Goal: Check status: Check status

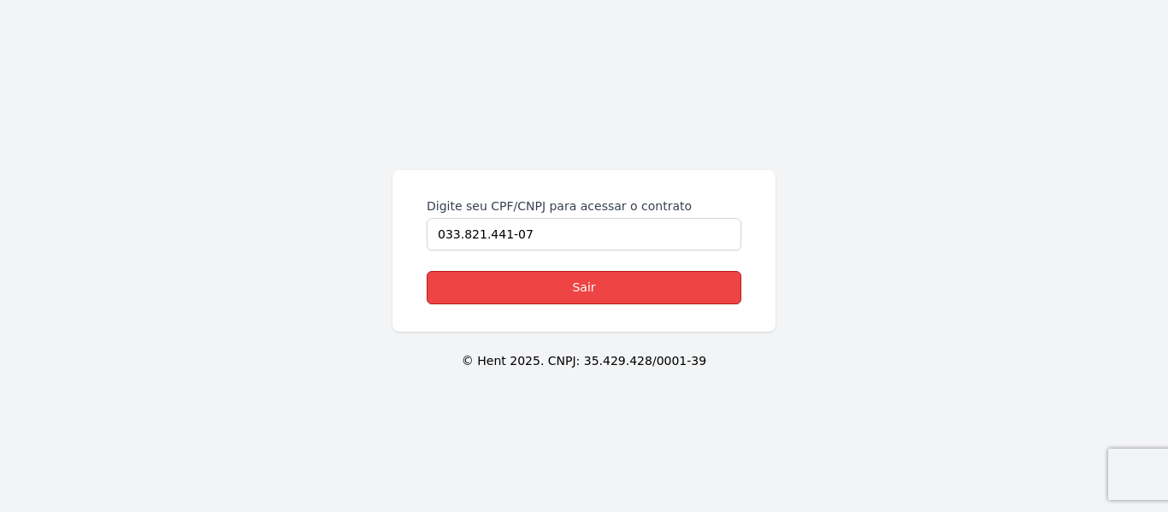
click at [561, 278] on link "Sair" at bounding box center [584, 287] width 315 height 33
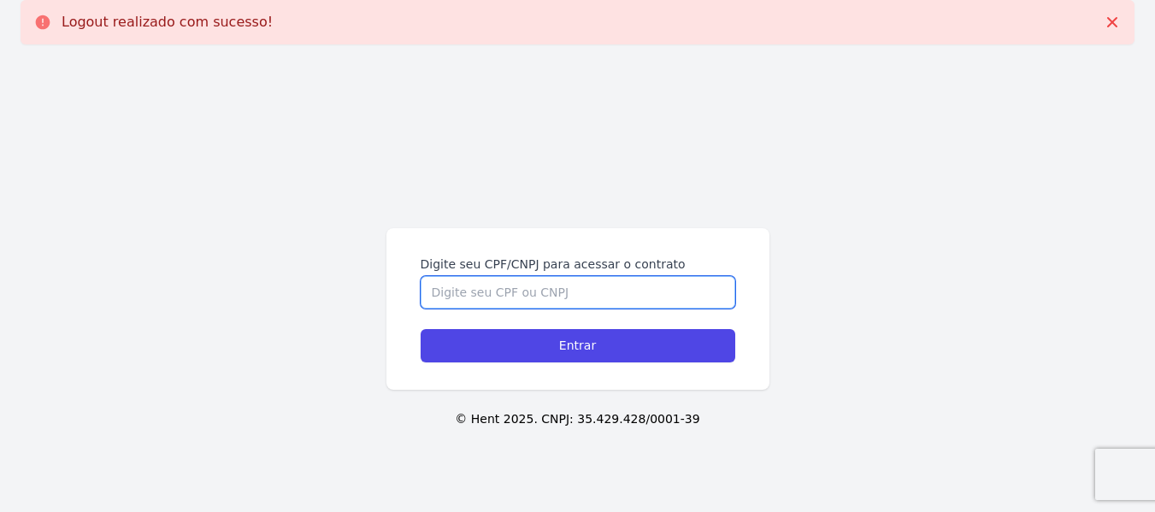
click at [533, 291] on input "Digite seu CPF/CNPJ para acessar o contrato" at bounding box center [578, 292] width 315 height 32
type input "03382144107"
click at [421, 329] on input "Entrar" at bounding box center [578, 345] width 315 height 33
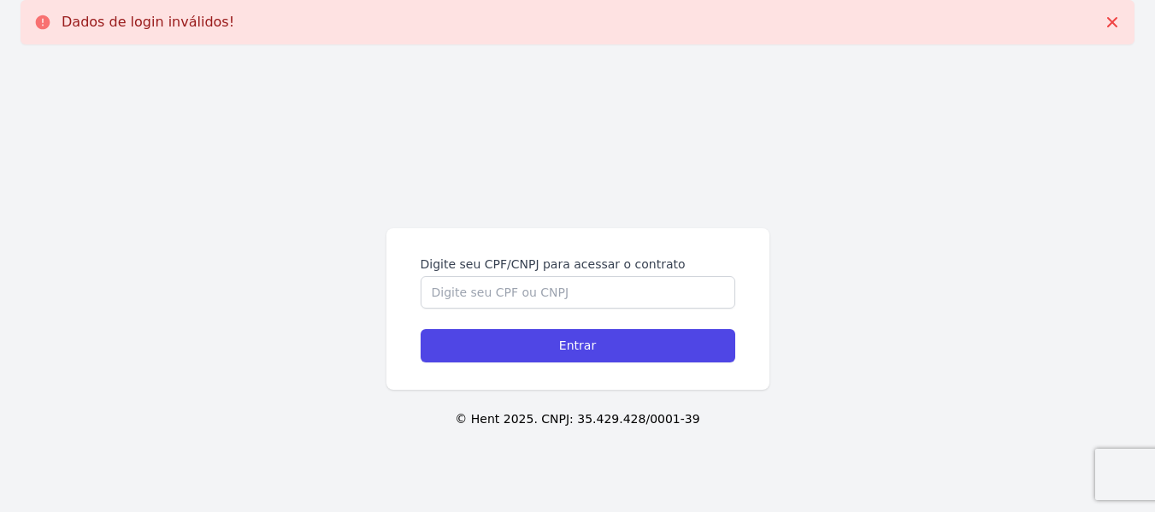
click at [604, 363] on div "Digite seu CPF/CNPJ para acessar o contrato Entrar" at bounding box center [578, 309] width 383 height 162
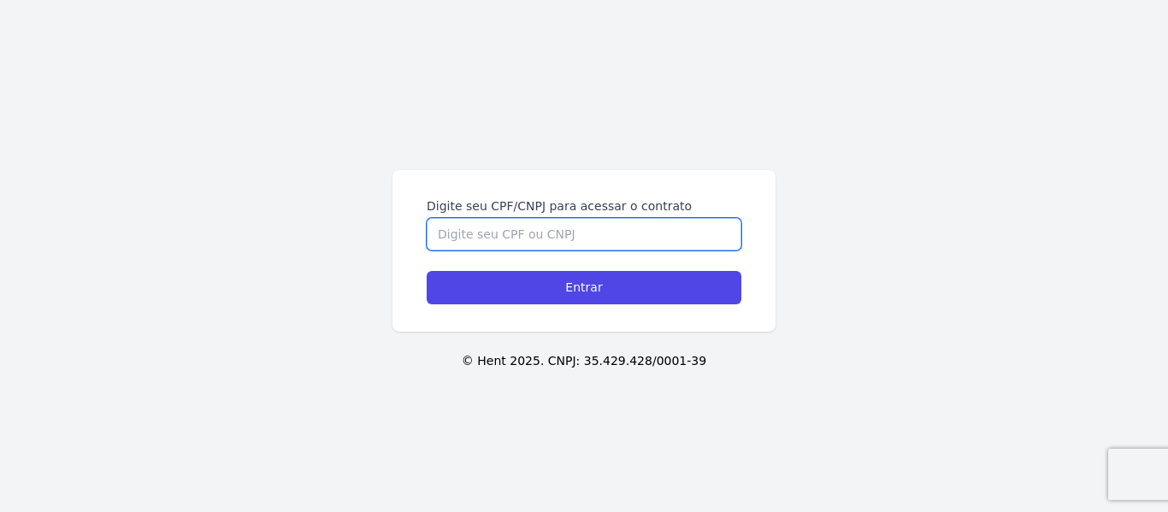
click at [514, 234] on input "Digite seu CPF/CNPJ para acessar o contrato" at bounding box center [584, 234] width 315 height 32
type input "03382144107"
click at [427, 271] on input "Entrar" at bounding box center [584, 287] width 315 height 33
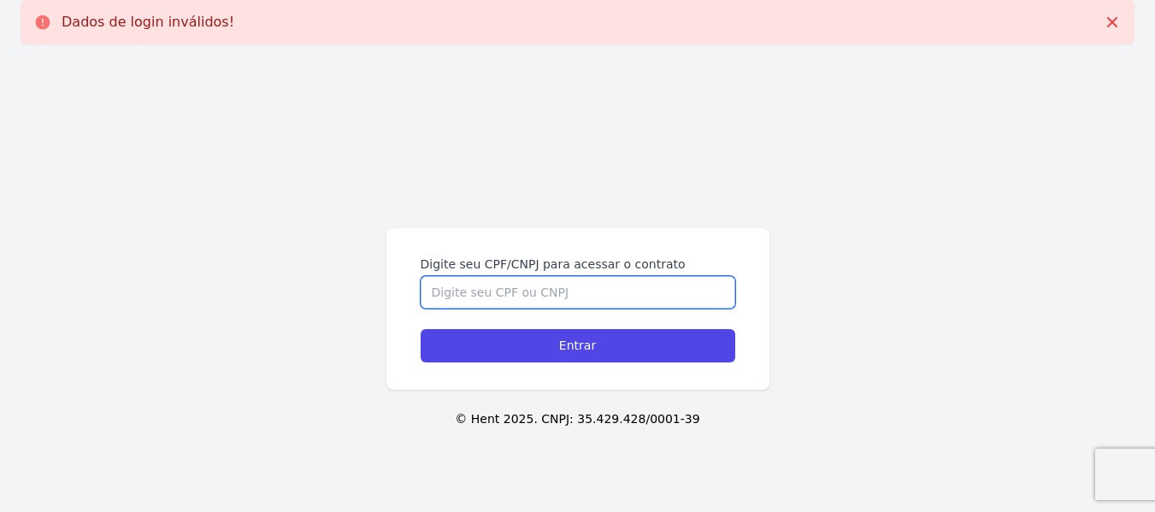
click at [498, 297] on input "Digite seu CPF/CNPJ para acessar o contrato" at bounding box center [578, 292] width 315 height 32
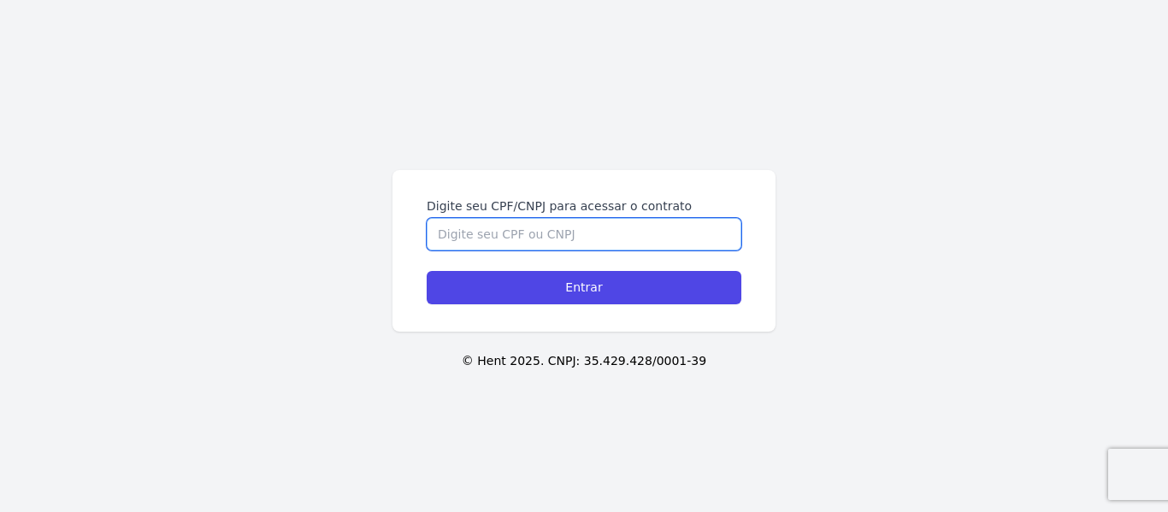
click at [498, 233] on input "Digite seu CPF/CNPJ para acessar o contrato" at bounding box center [584, 234] width 315 height 32
type input "03382144107"
click at [427, 271] on input "Entrar" at bounding box center [584, 287] width 315 height 33
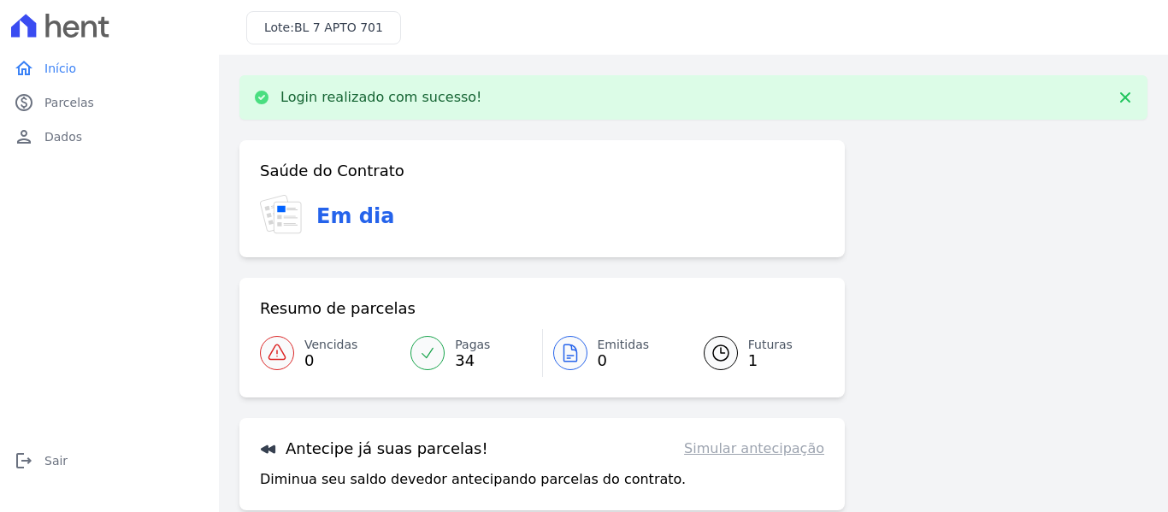
click at [750, 346] on span "Futuras" at bounding box center [770, 345] width 44 height 18
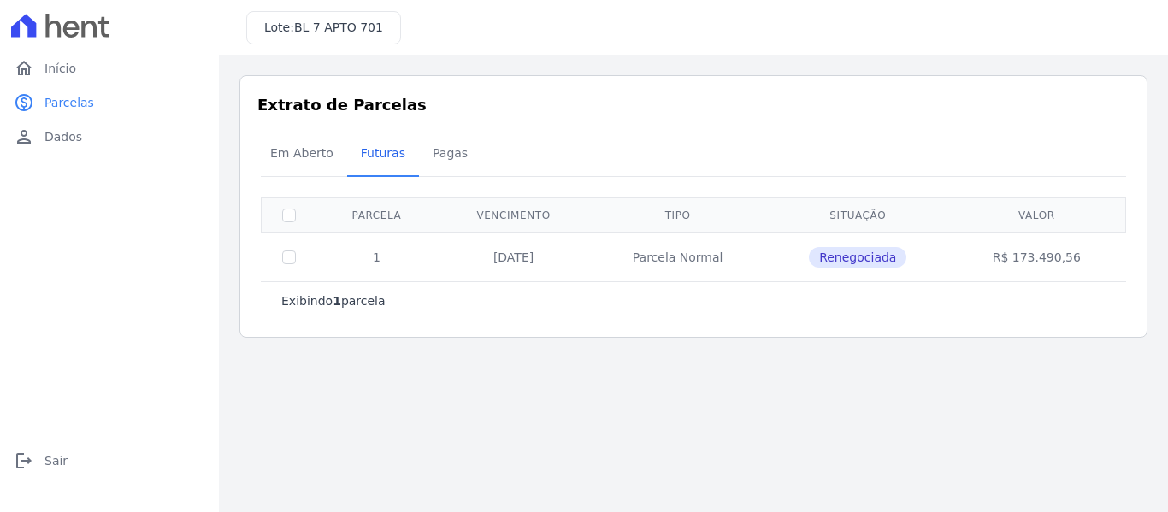
drag, startPoint x: 824, startPoint y: 262, endPoint x: 919, endPoint y: 255, distance: 96.0
click at [919, 255] on td "Renegociada" at bounding box center [857, 257] width 185 height 49
drag, startPoint x: 490, startPoint y: 258, endPoint x: 557, endPoint y: 265, distance: 67.1
click at [557, 265] on td "20/09/2026" at bounding box center [513, 257] width 153 height 49
click at [85, 62] on link "home Início" at bounding box center [109, 68] width 205 height 34
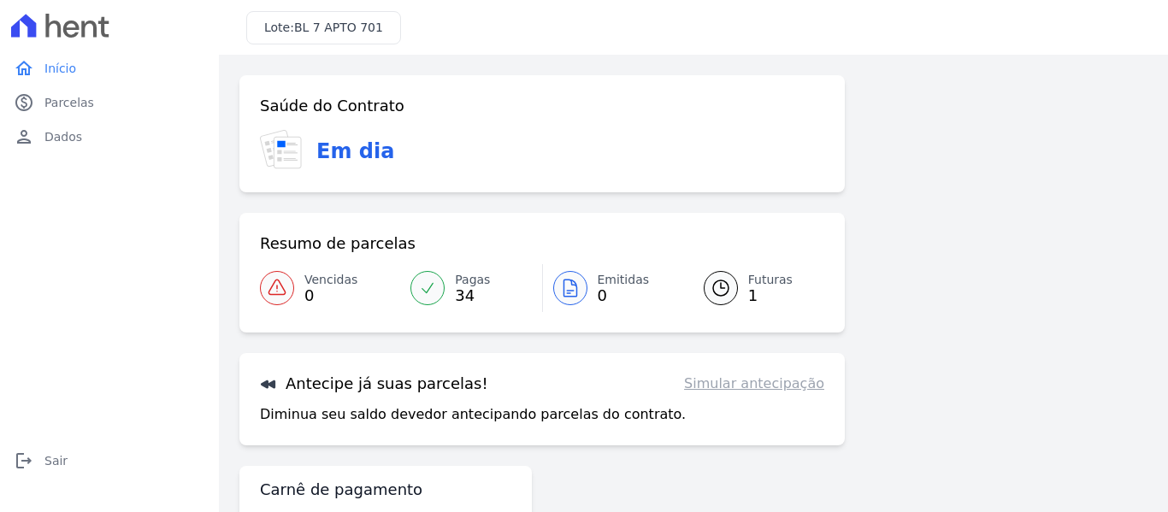
scroll to position [75, 0]
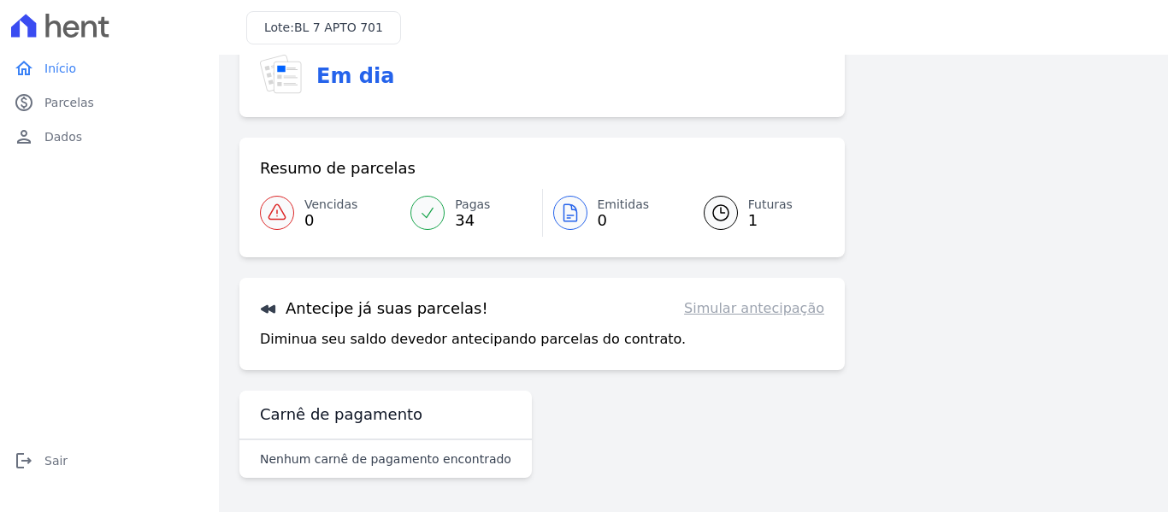
click at [463, 206] on span "Pagas" at bounding box center [472, 205] width 35 height 18
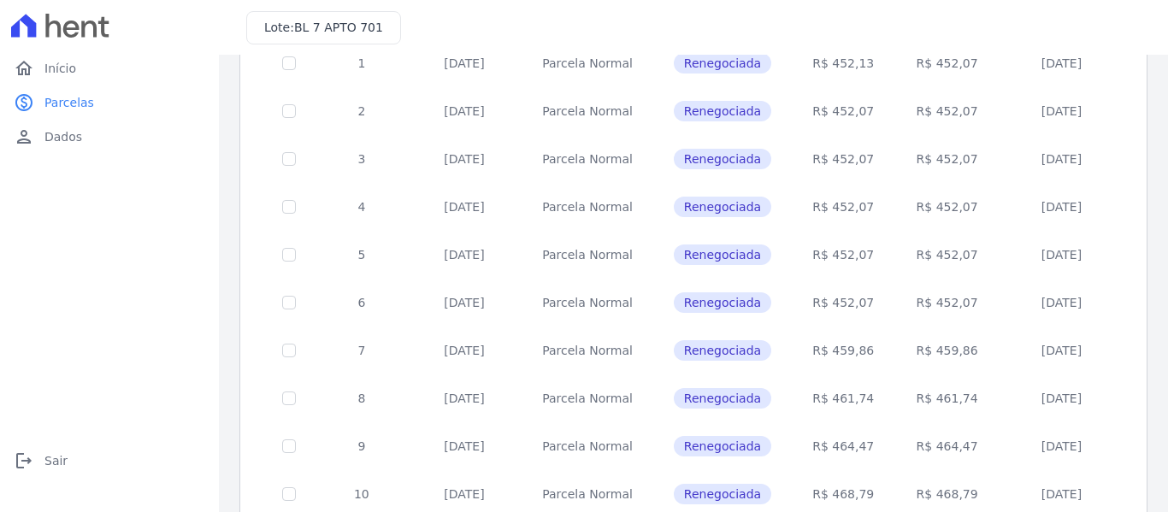
scroll to position [792, 0]
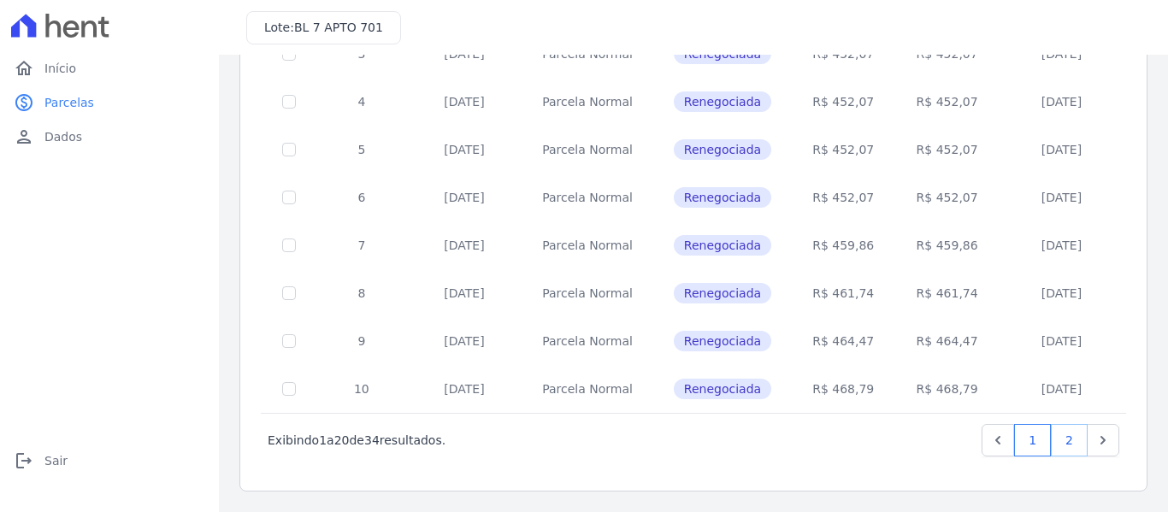
click at [1057, 449] on link "2" at bounding box center [1069, 440] width 37 height 32
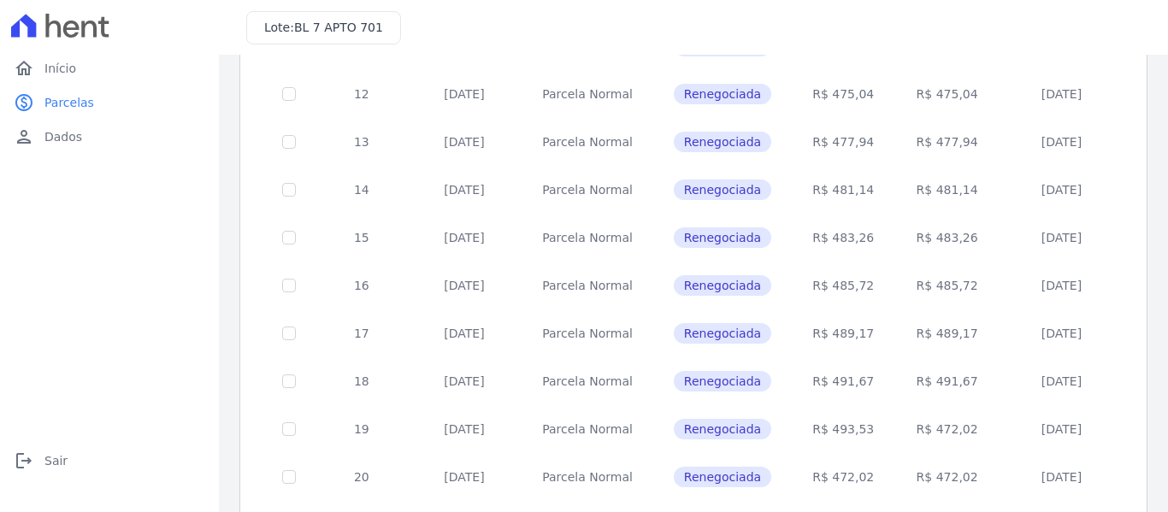
scroll to position [505, 0]
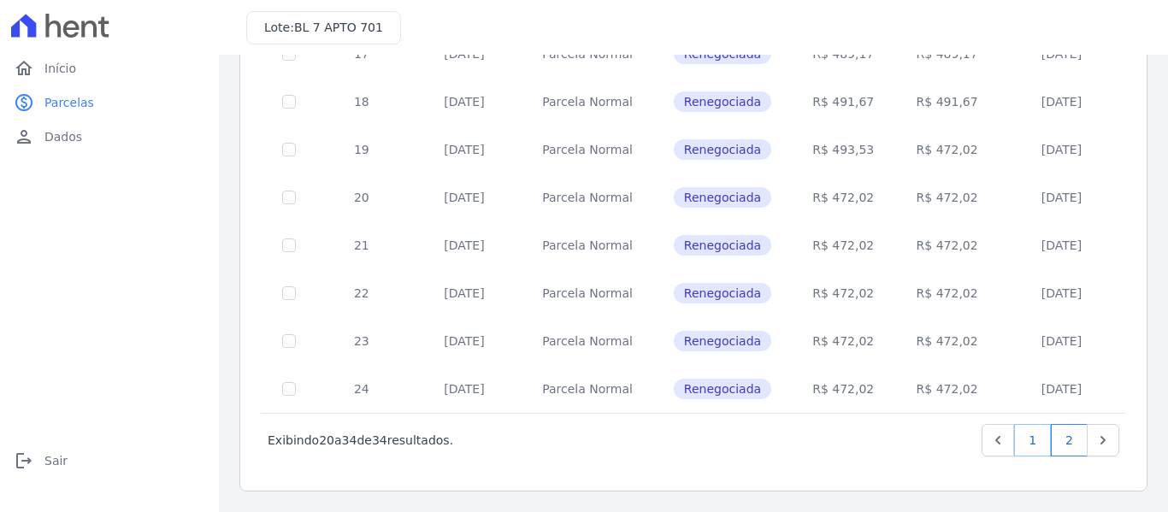
click at [1026, 439] on link "1" at bounding box center [1032, 440] width 37 height 32
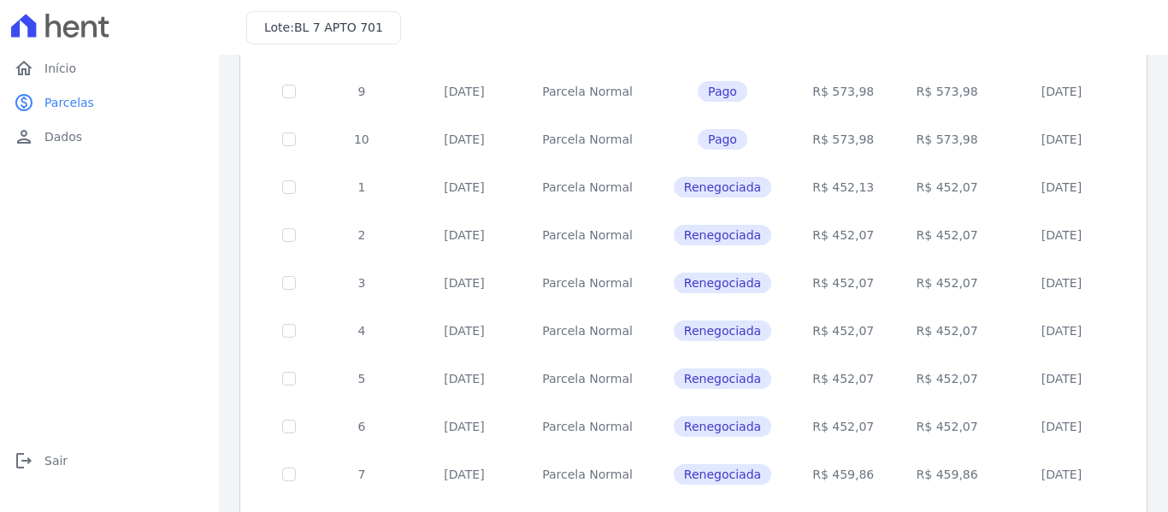
scroll to position [792, 0]
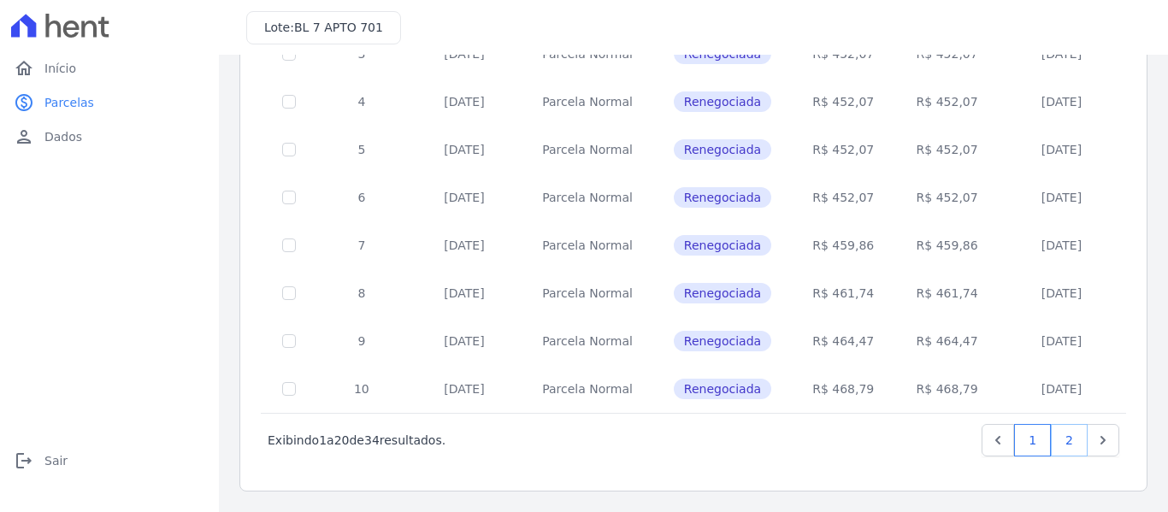
click at [1062, 431] on link "2" at bounding box center [1069, 440] width 37 height 32
drag, startPoint x: 1007, startPoint y: 388, endPoint x: 1101, endPoint y: 393, distance: 94.2
click at [1101, 393] on td "04/09/2025" at bounding box center [1062, 389] width 124 height 48
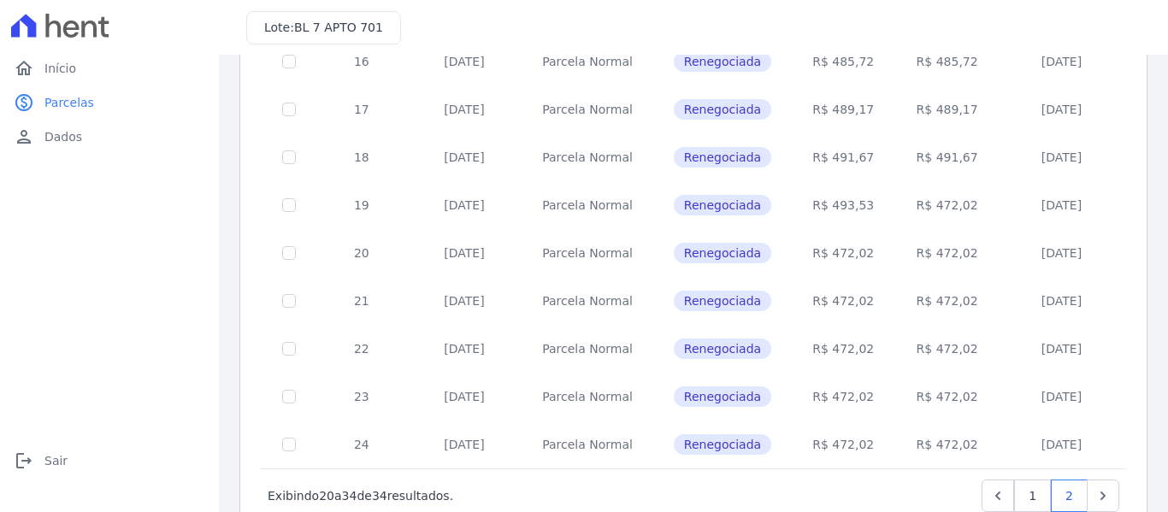
scroll to position [419, 0]
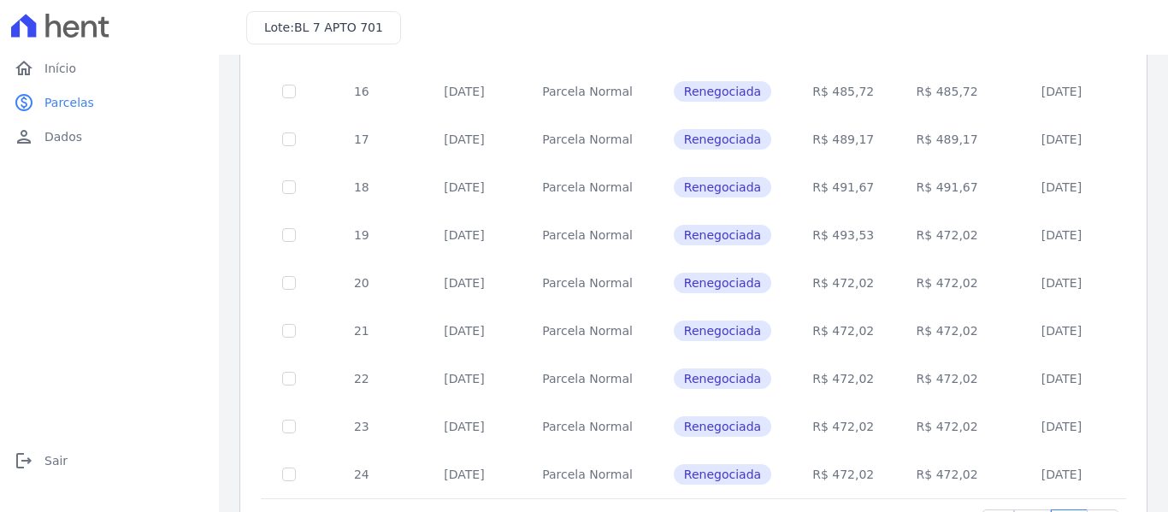
drag, startPoint x: 1006, startPoint y: 235, endPoint x: 1103, endPoint y: 224, distance: 98.1
click at [1103, 224] on td "17/04/2025" at bounding box center [1062, 235] width 124 height 48
drag, startPoint x: 1007, startPoint y: 189, endPoint x: 1142, endPoint y: 172, distance: 136.2
click at [1142, 172] on div "Listagem de parcelas Baixar PDF Extrato de Parcelas Em Aberto Futuras Pagas 0 s…" at bounding box center [693, 117] width 949 height 962
click at [1021, 203] on td "10/03/2025" at bounding box center [1062, 187] width 124 height 48
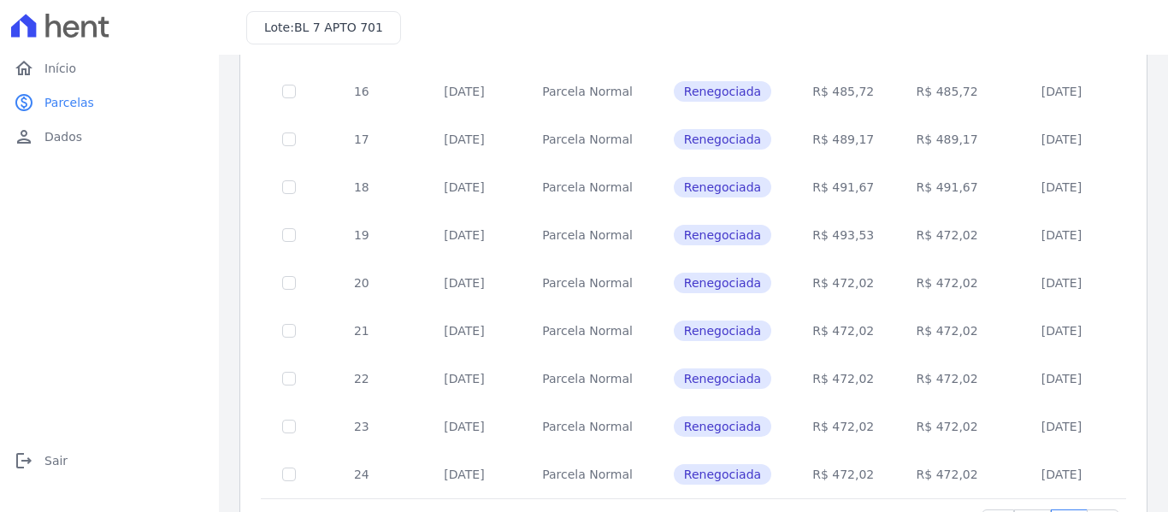
drag, startPoint x: 1004, startPoint y: 139, endPoint x: 1066, endPoint y: 190, distance: 80.8
click at [1066, 190] on tbody "11 25/08/2024 Parcela Normal Renegociada R$ 472,02 R$ 472,02 12/08/2024 12 25/0…" at bounding box center [694, 162] width 865 height 671
click at [943, 235] on td "R$ 472,02" at bounding box center [946, 235] width 105 height 48
click at [74, 69] on link "home Início" at bounding box center [109, 68] width 205 height 34
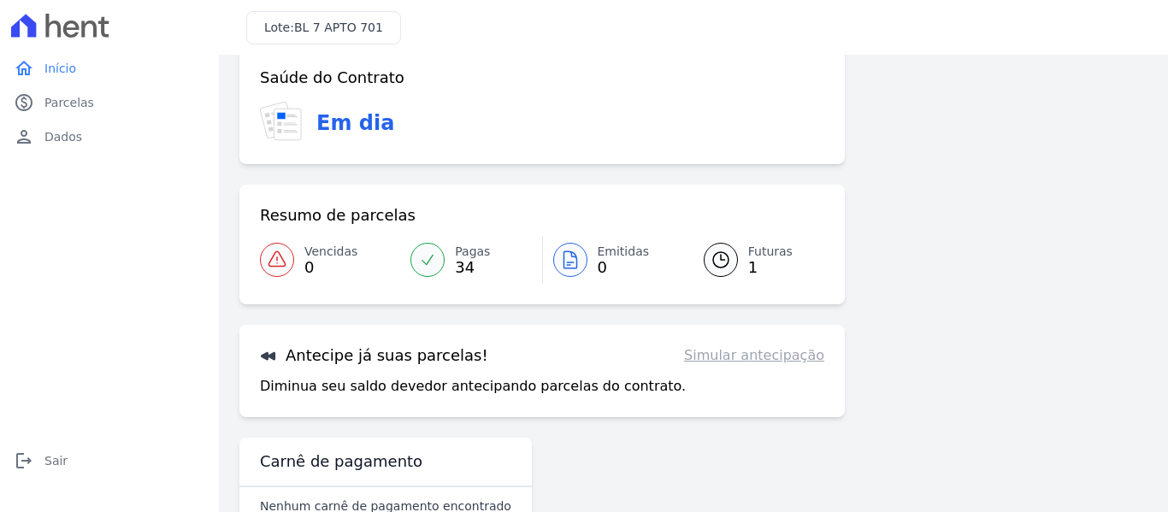
scroll to position [75, 0]
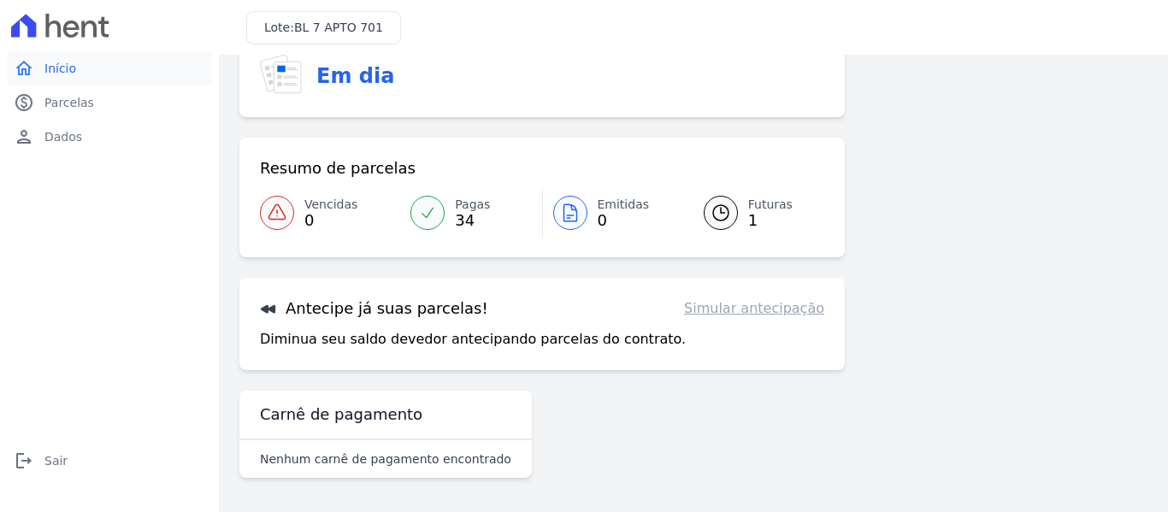
click at [49, 63] on span "Início" at bounding box center [60, 68] width 32 height 17
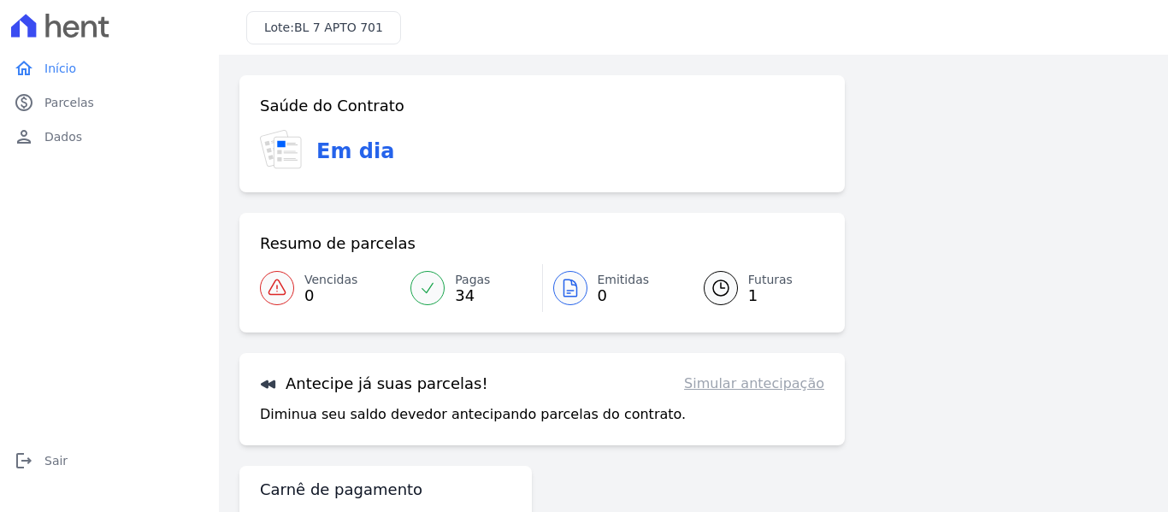
click at [735, 292] on link "Futuras 1" at bounding box center [753, 288] width 141 height 48
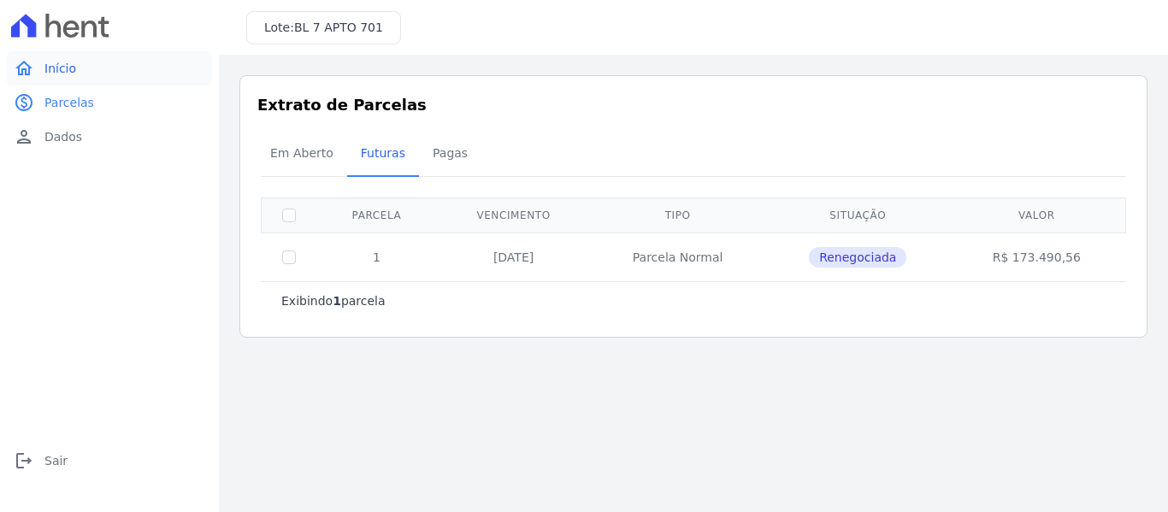
click at [83, 63] on link "home Início" at bounding box center [109, 68] width 205 height 34
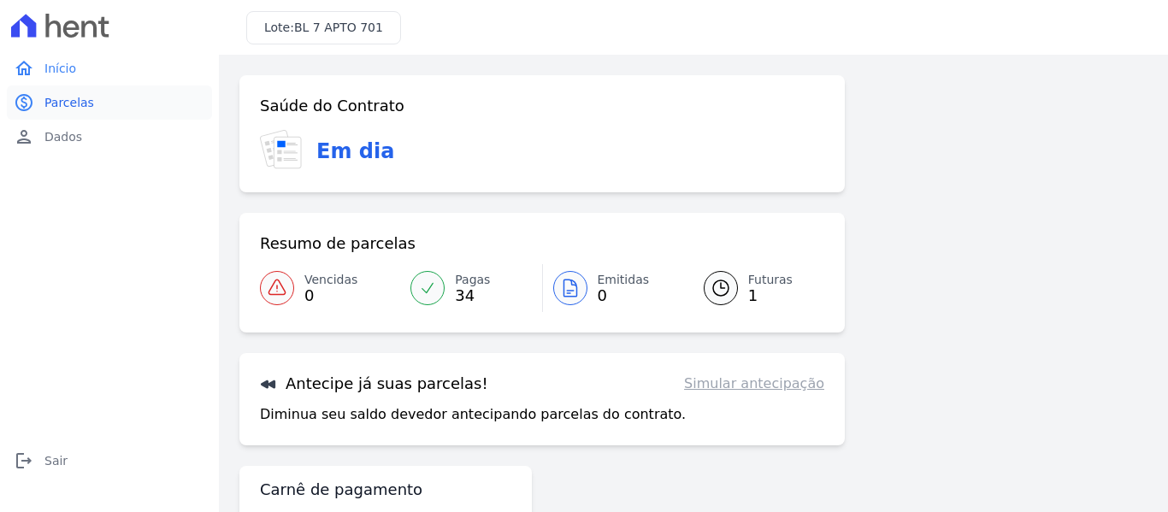
click at [51, 106] on span "Parcelas" at bounding box center [69, 102] width 50 height 17
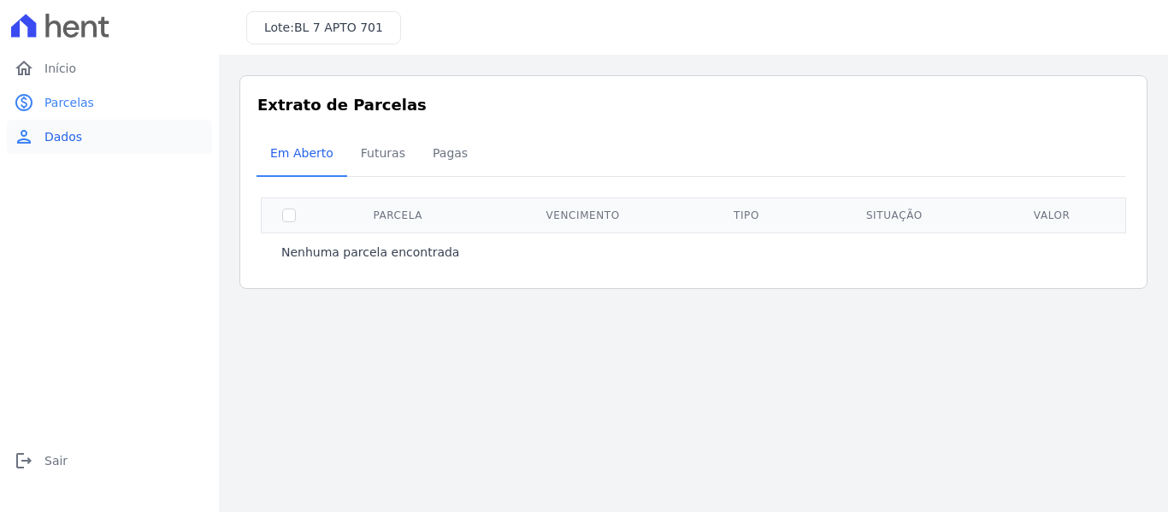
click at [62, 142] on span "Dados" at bounding box center [63, 136] width 38 height 17
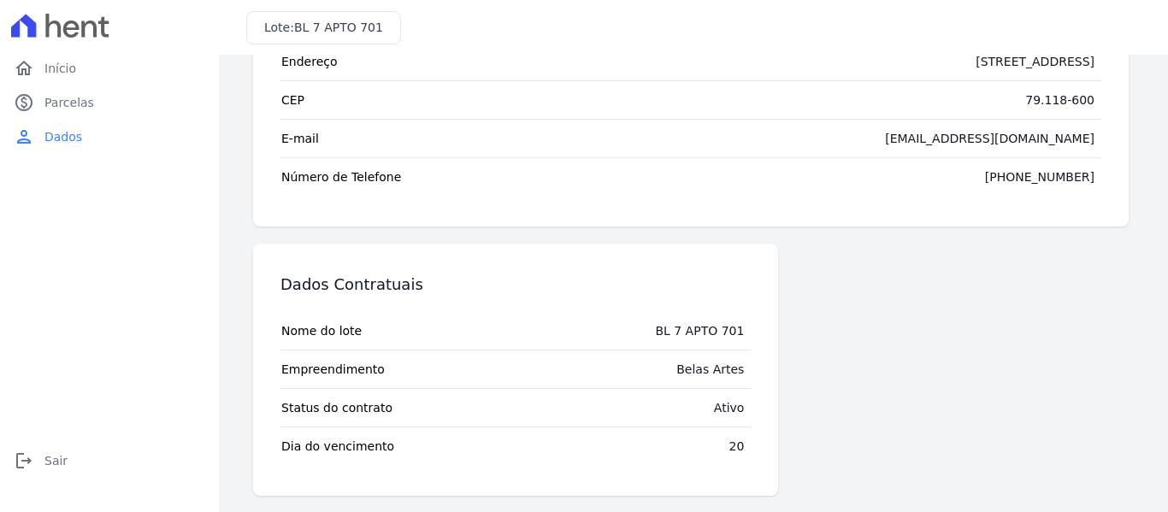
scroll to position [191, 0]
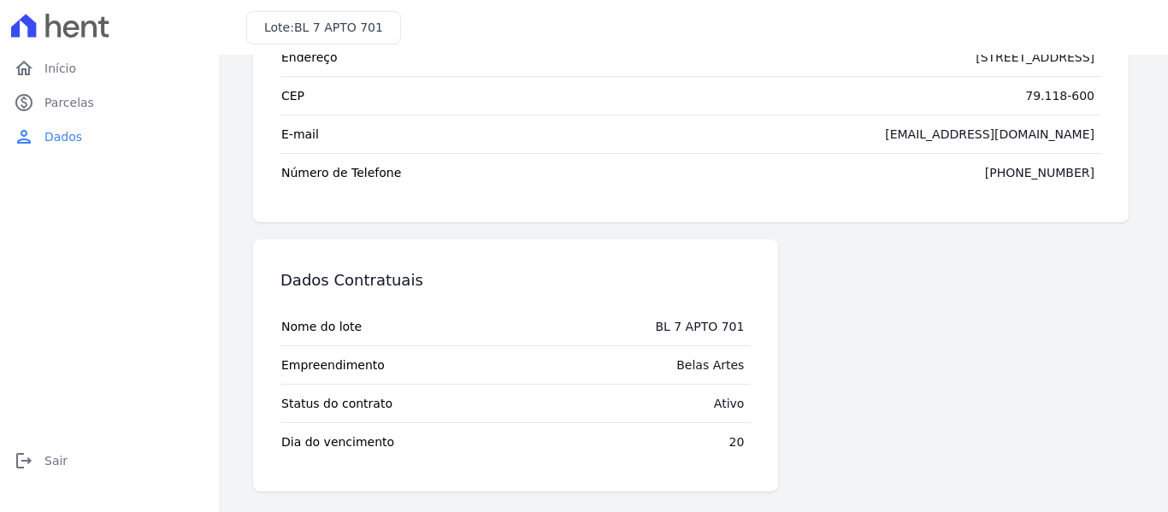
drag, startPoint x: 708, startPoint y: 404, endPoint x: 760, endPoint y: 404, distance: 52.2
click at [760, 404] on div "Dados Contratuais Nome do lote BL 7 APTO 701 Empreendimento Belas Artes Status …" at bounding box center [515, 365] width 525 height 252
click at [796, 393] on div "Dados Contratuais Nome do lote BL 7 APTO 701 Empreendimento Belas Artes Status …" at bounding box center [691, 365] width 876 height 252
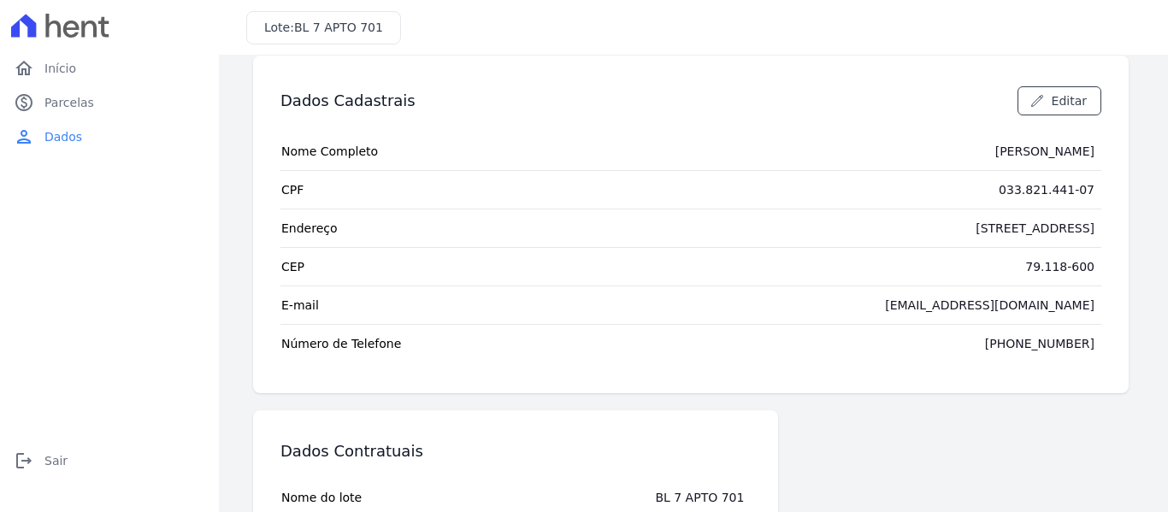
scroll to position [0, 0]
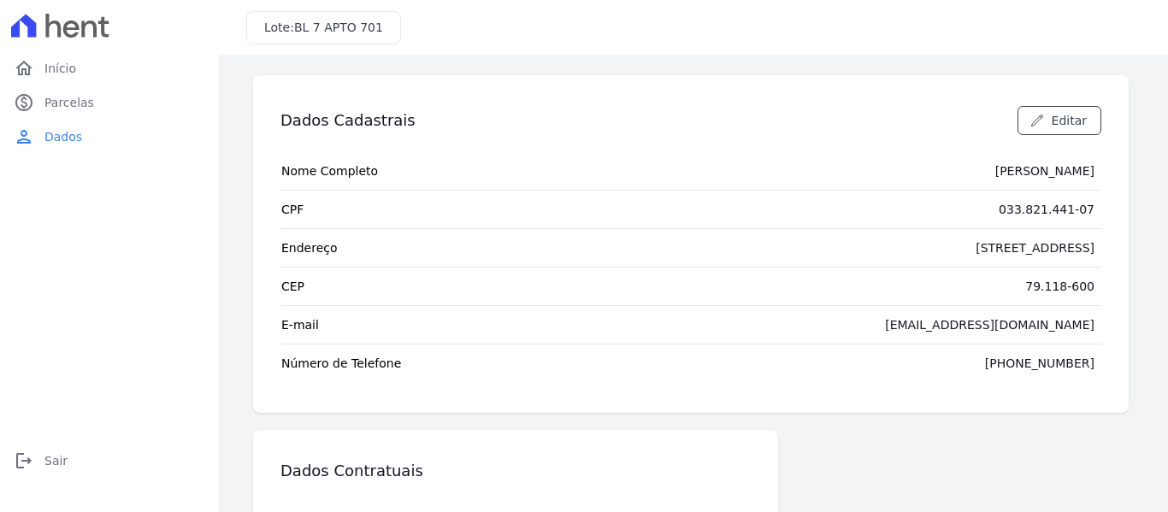
click at [298, 61] on div "Dados Cadastrais Editar Nome Completo Iago Braga Theodoro de Sousa CPF 033.821.…" at bounding box center [693, 379] width 949 height 648
